Goal: Task Accomplishment & Management: Manage account settings

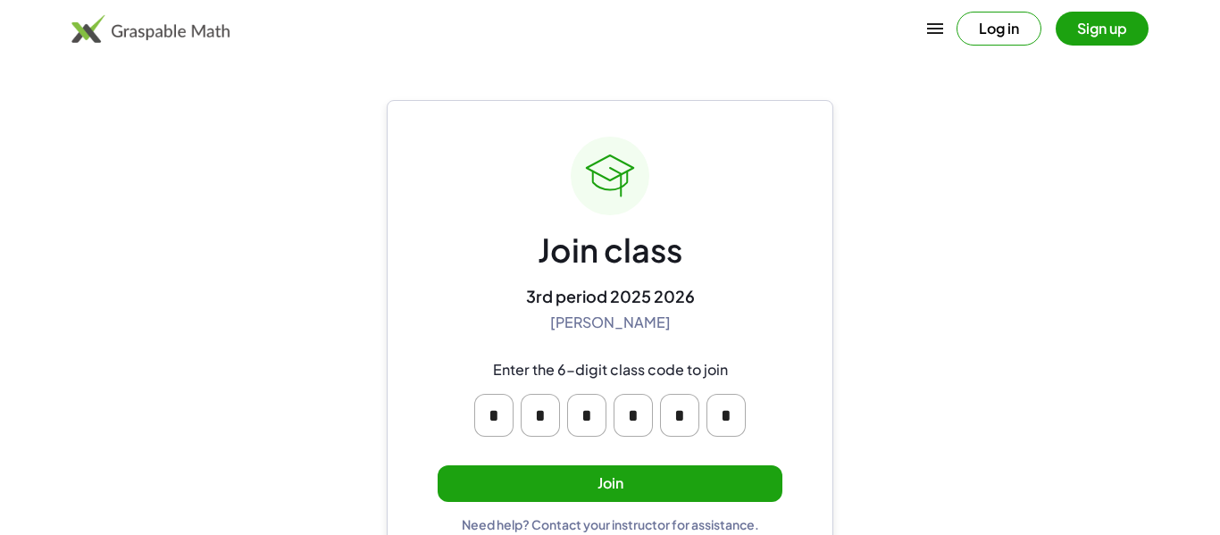
scroll to position [34, 0]
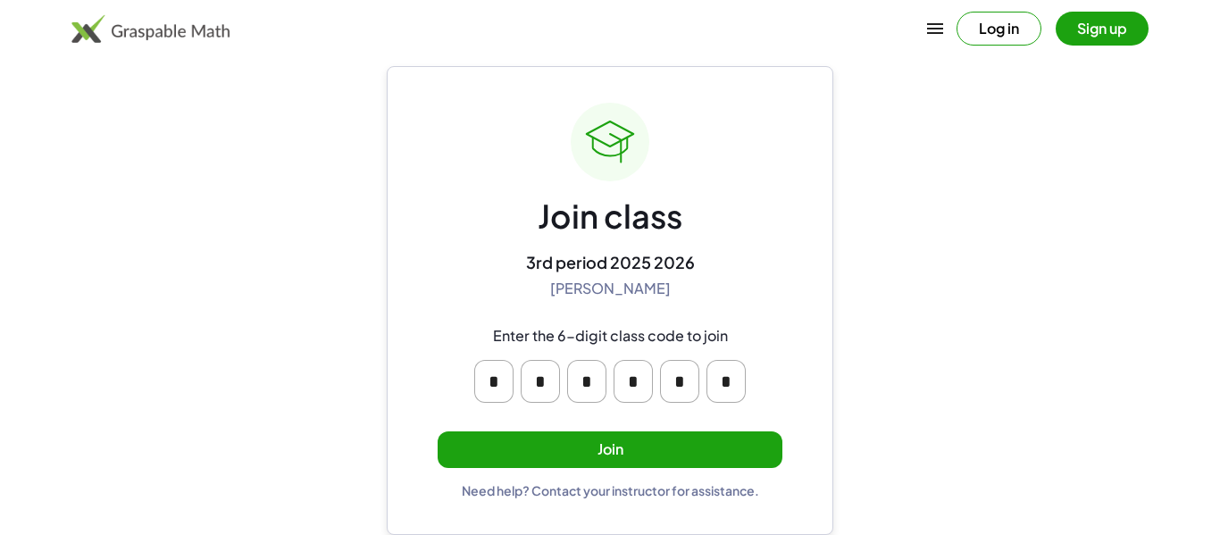
click at [363, 311] on main "Join class 3rd period 2025 2026 [PERSON_NAME] Enter the 6-digit class code to j…" at bounding box center [610, 250] width 1220 height 569
click at [497, 452] on button "Join" at bounding box center [610, 449] width 345 height 37
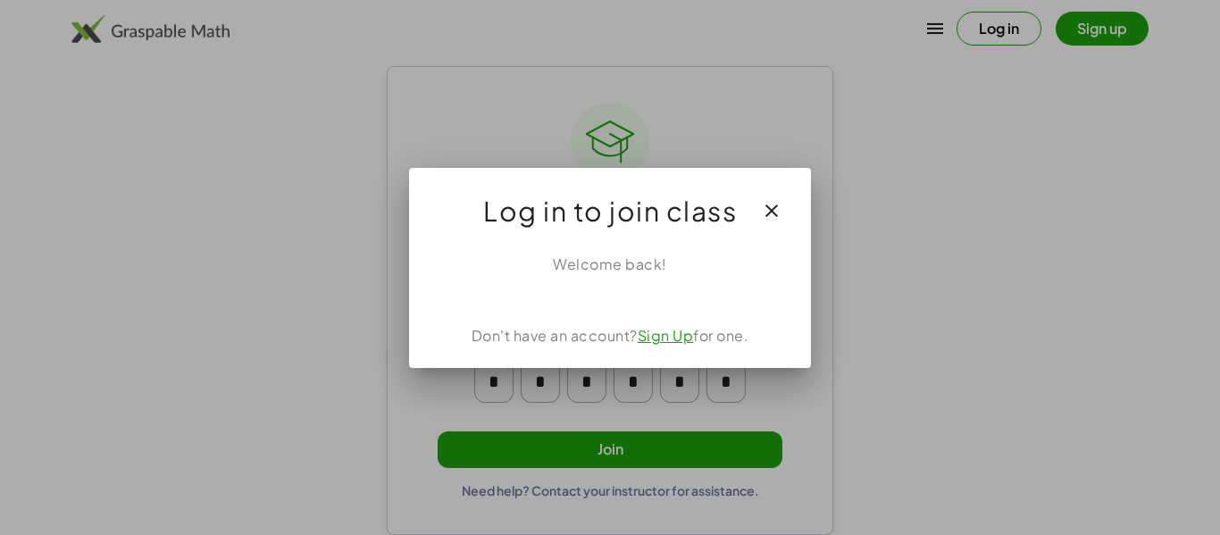
scroll to position [0, 0]
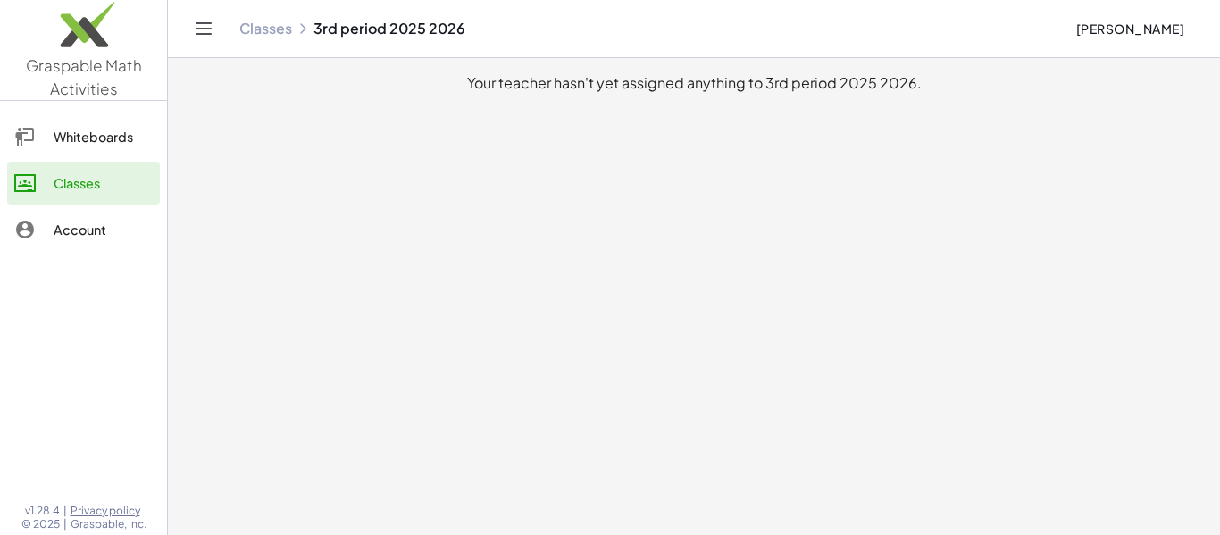
click at [73, 135] on div "Whiteboards" at bounding box center [103, 136] width 99 height 21
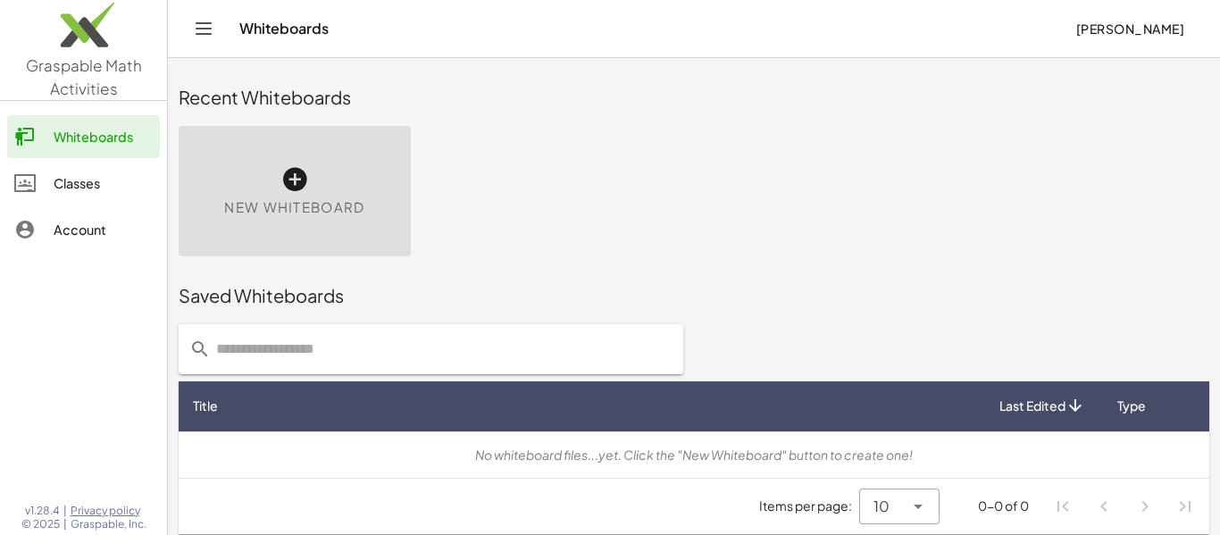
click at [93, 177] on div "Classes" at bounding box center [103, 182] width 99 height 21
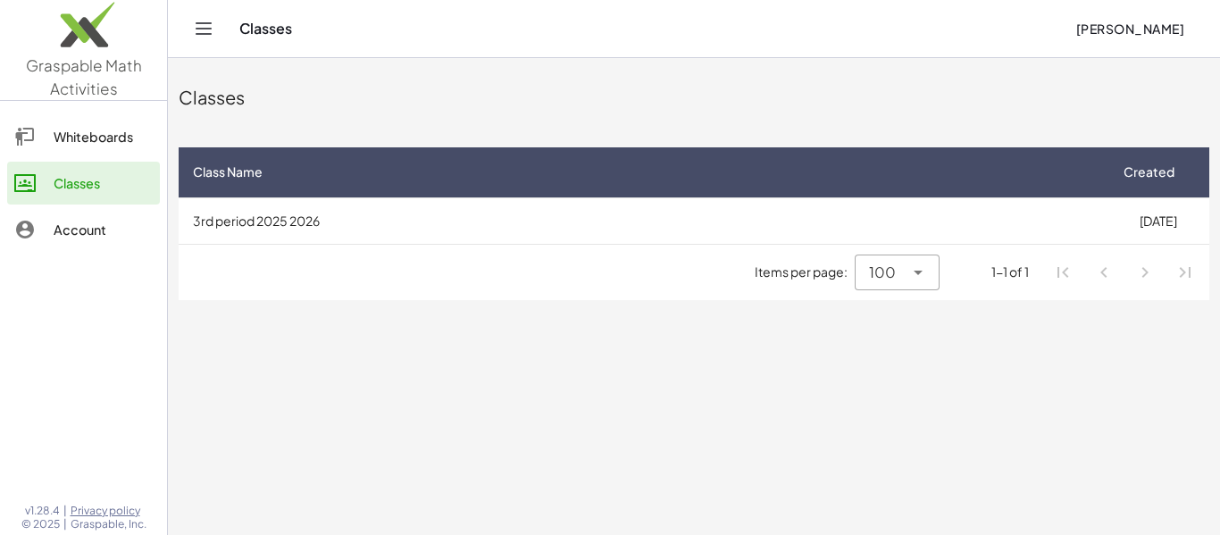
click at [113, 221] on div "Account" at bounding box center [103, 229] width 99 height 21
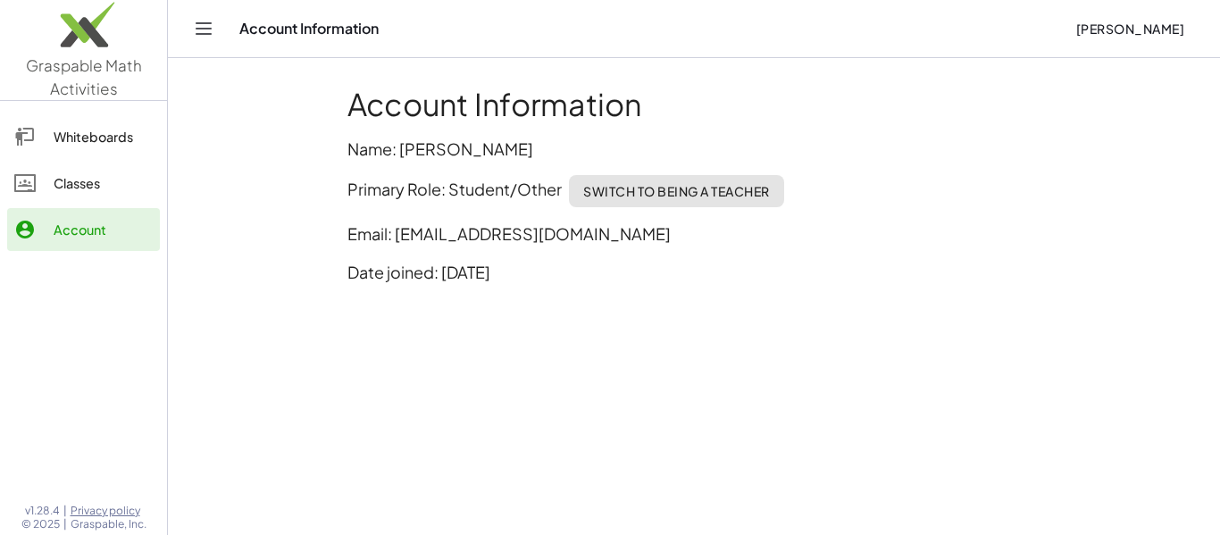
click at [109, 199] on link "Classes" at bounding box center [83, 183] width 153 height 43
